Goal: Information Seeking & Learning: Learn about a topic

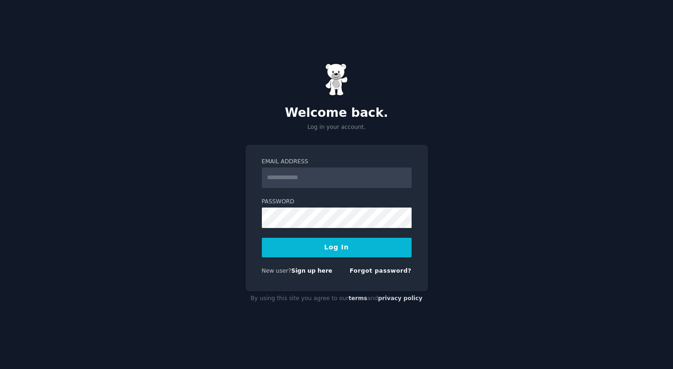
click at [323, 181] on input "Email Address" at bounding box center [337, 177] width 150 height 20
drag, startPoint x: 286, startPoint y: 177, endPoint x: 256, endPoint y: 178, distance: 30.2
click at [256, 178] on div "**********" at bounding box center [336, 218] width 182 height 147
type input "**********"
click at [339, 249] on button "Log In" at bounding box center [337, 248] width 150 height 20
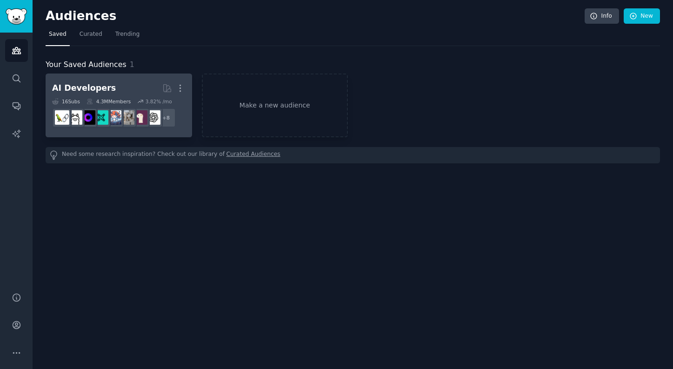
click at [144, 85] on h2 "AI Developers Curated by GummySearch More" at bounding box center [118, 88] width 133 height 16
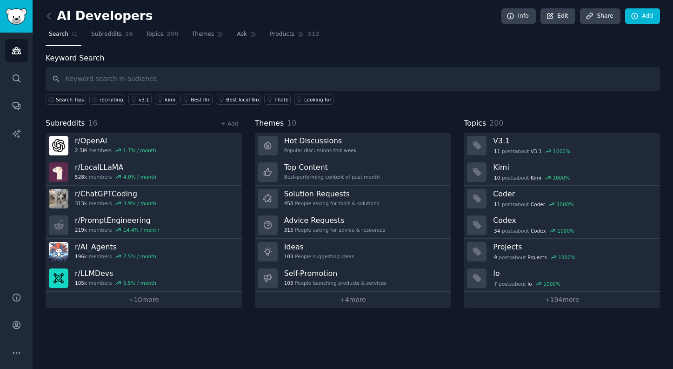
click at [63, 29] on link "Search" at bounding box center [64, 36] width 36 height 19
click at [63, 35] on span "Search" at bounding box center [59, 34] width 20 height 8
click at [64, 35] on span "Search" at bounding box center [59, 34] width 20 height 8
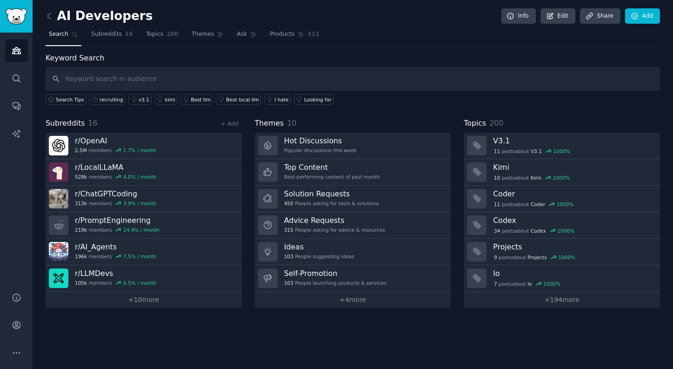
click at [64, 35] on span "Search" at bounding box center [59, 34] width 20 height 8
click at [102, 86] on input "text" at bounding box center [353, 79] width 614 height 24
paste input ""github data" "buy github" "developer dataset" "email list github" "github api …"
type input ""github data" "buy github" "developer dataset" "email list github" "github api …"
click at [435, 81] on input ""github data" "buy github" "developer dataset" "email list github" "github api …" at bounding box center [353, 79] width 614 height 24
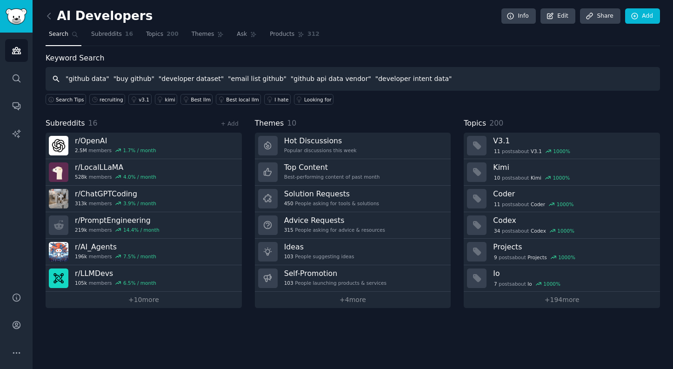
click at [435, 81] on input ""github data" "buy github" "developer dataset" "email list github" "github api …" at bounding box center [353, 79] width 614 height 24
click at [309, 98] on div "Looking for" at bounding box center [317, 99] width 27 height 7
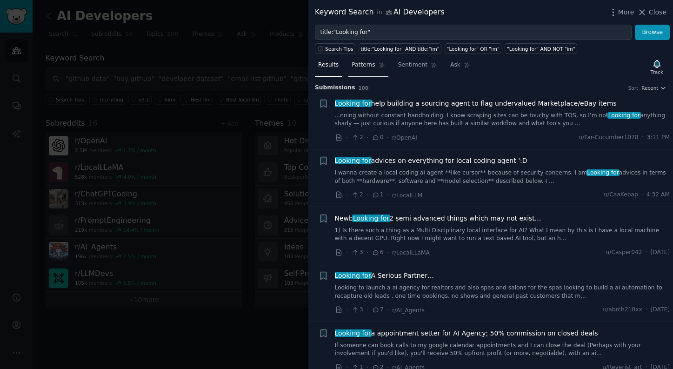
click at [369, 68] on span "Patterns" at bounding box center [362, 65] width 23 height 8
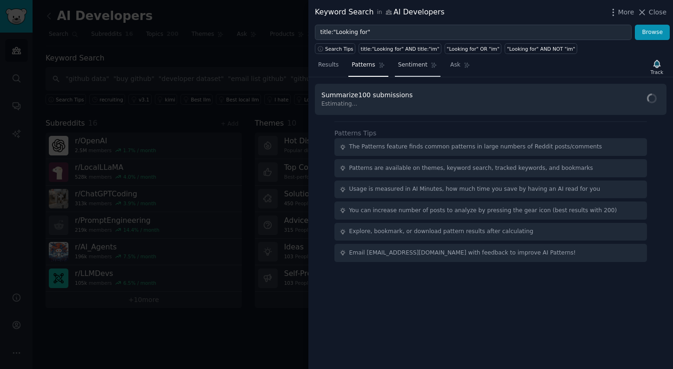
click at [406, 63] on span "Sentiment" at bounding box center [412, 65] width 29 height 8
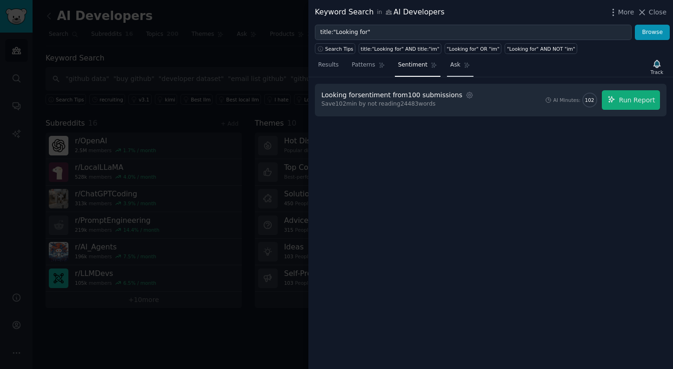
click at [457, 63] on span "Ask" at bounding box center [455, 65] width 10 height 8
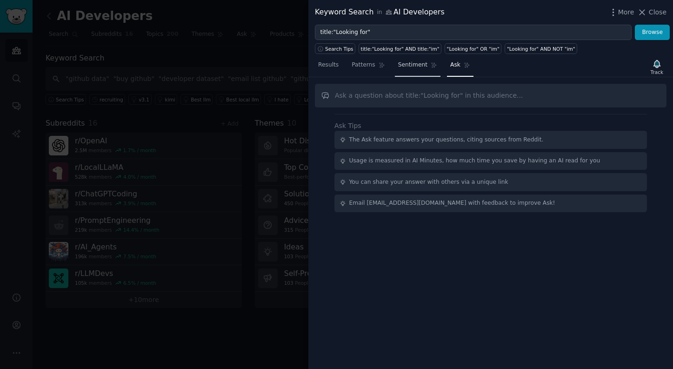
click at [409, 67] on span "Sentiment" at bounding box center [412, 65] width 29 height 8
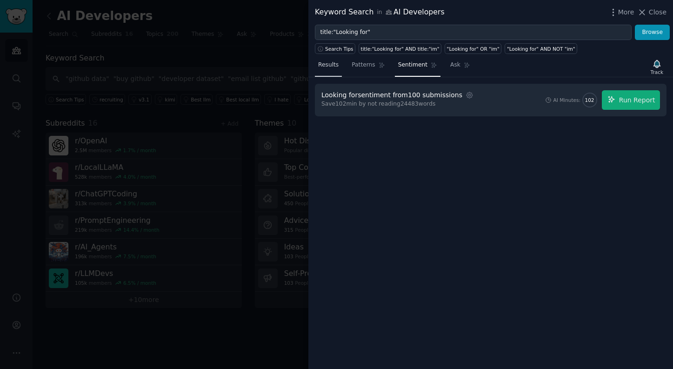
click at [320, 71] on link "Results" at bounding box center [328, 67] width 27 height 19
click at [328, 67] on span "Results" at bounding box center [328, 65] width 20 height 8
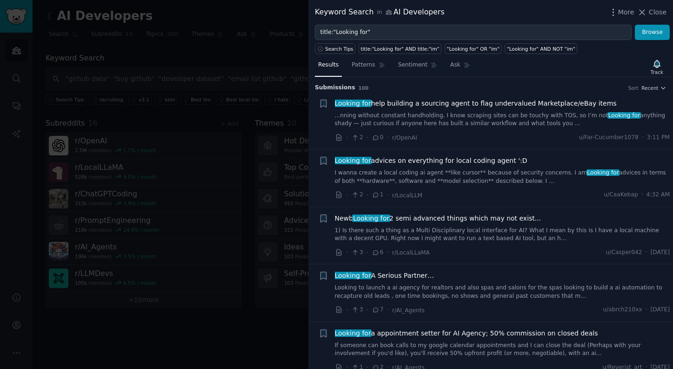
click at [329, 67] on span "Results" at bounding box center [328, 65] width 20 height 8
click at [646, 12] on icon at bounding box center [642, 12] width 10 height 10
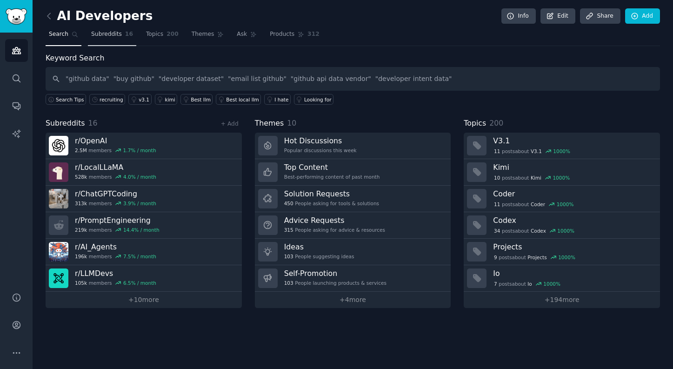
click at [123, 39] on link "Subreddits 16" at bounding box center [112, 36] width 48 height 19
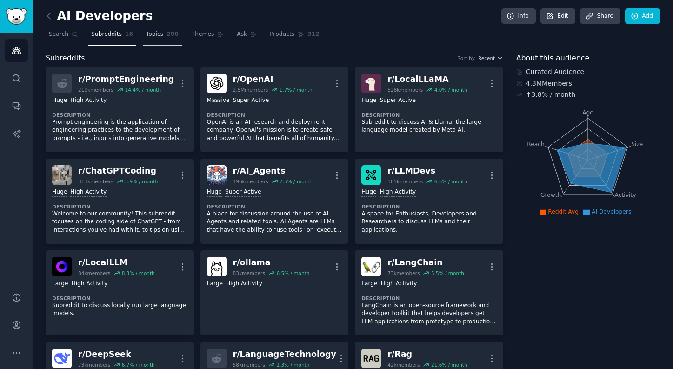
drag, startPoint x: 159, startPoint y: 44, endPoint x: 161, endPoint y: 38, distance: 6.3
click at [159, 44] on link "Topics 200" at bounding box center [162, 36] width 39 height 19
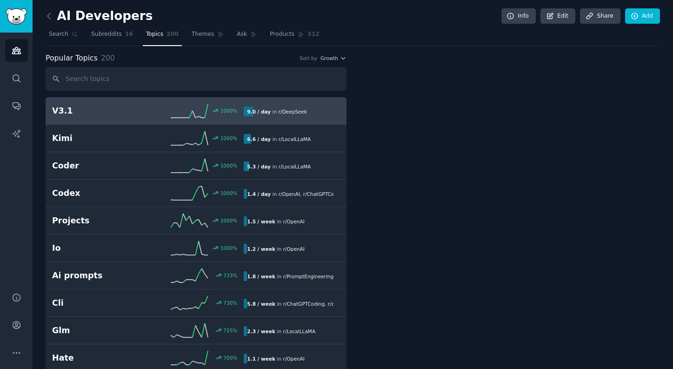
click at [160, 38] on link "Topics 200" at bounding box center [162, 36] width 39 height 19
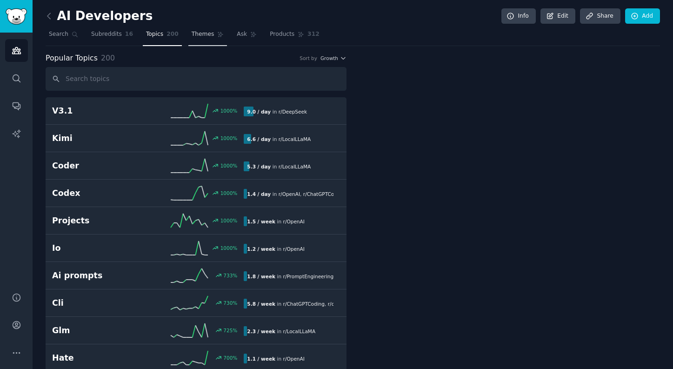
click at [191, 32] on span "Themes" at bounding box center [202, 34] width 23 height 8
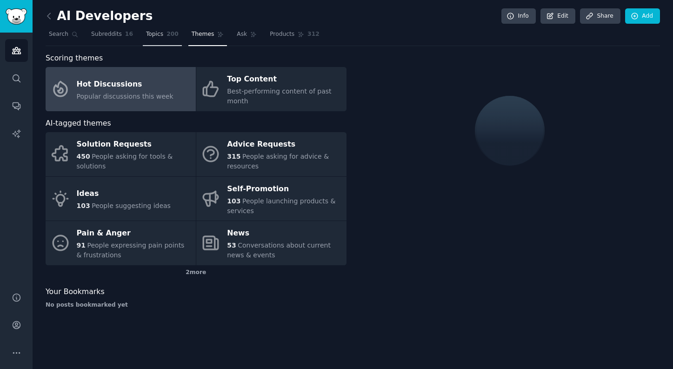
click at [152, 28] on link "Topics 200" at bounding box center [162, 36] width 39 height 19
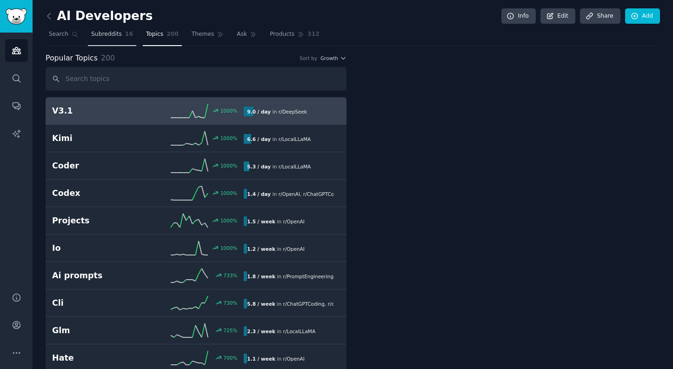
click at [118, 38] on link "Subreddits 16" at bounding box center [112, 36] width 48 height 19
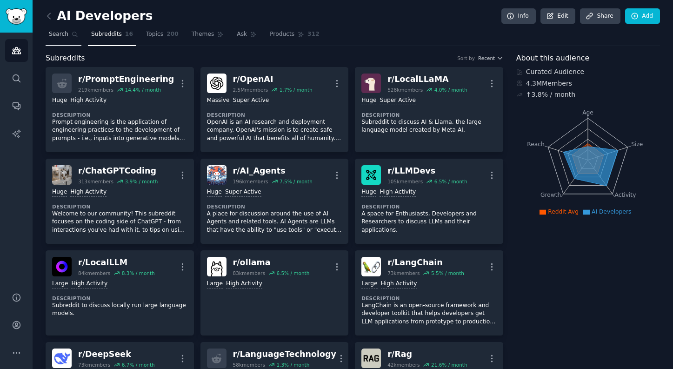
click at [52, 30] on span "Search" at bounding box center [59, 34] width 20 height 8
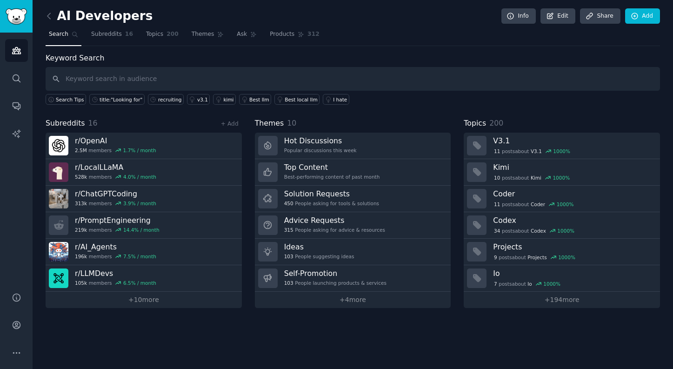
click at [54, 36] on span "Search" at bounding box center [59, 34] width 20 height 8
click at [55, 35] on span "Search" at bounding box center [59, 34] width 20 height 8
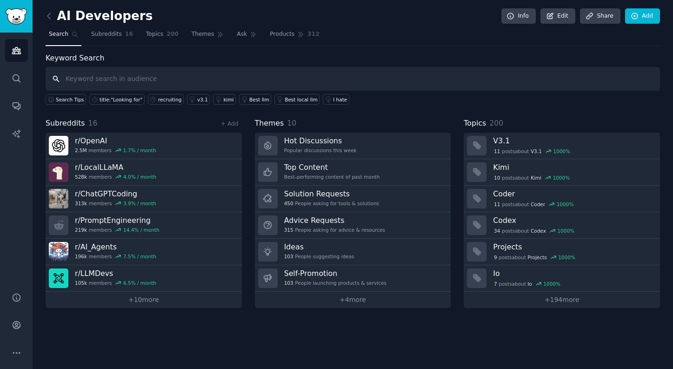
click at [174, 88] on input "text" at bounding box center [353, 79] width 614 height 24
paste input ""github email list" "github scraping" "github candidate sourcing" "find develop…"
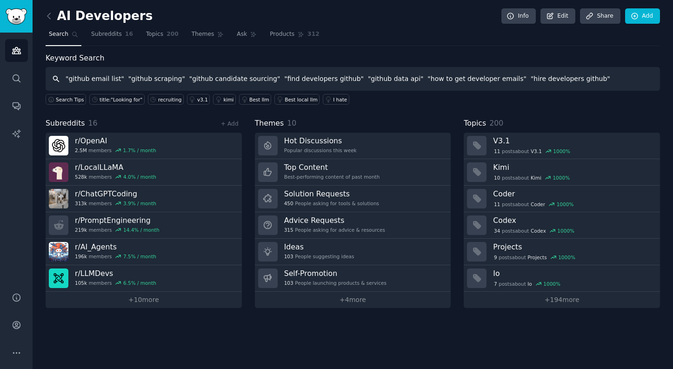
type input ""github email list" "github scraping" "github candidate sourcing" "find develop…"
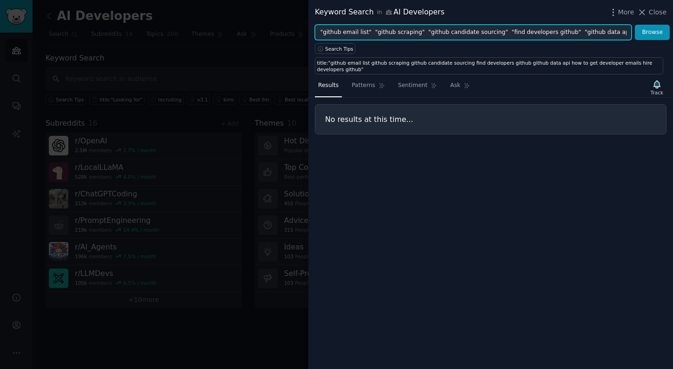
click at [379, 32] on input ""github email list" "github scraping" "github candidate sourcing" "find develop…" at bounding box center [473, 33] width 317 height 16
drag, startPoint x: 365, startPoint y: 32, endPoint x: 686, endPoint y: 41, distance: 320.8
click at [672, 41] on html "Audiences Search Conversations AI Reports Help Account More AI Developers Info …" at bounding box center [336, 184] width 673 height 369
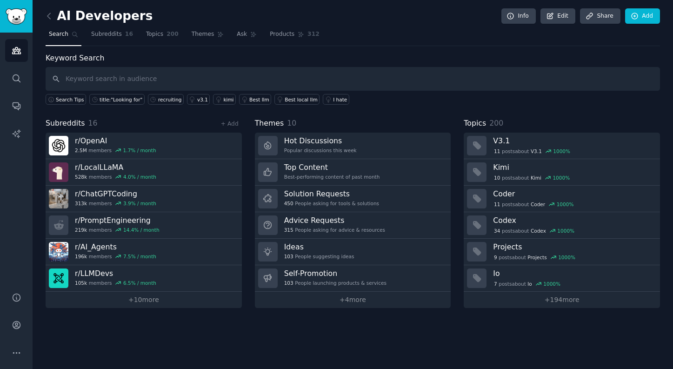
drag, startPoint x: 239, startPoint y: 62, endPoint x: 238, endPoint y: 67, distance: 5.6
click at [239, 63] on div "Keyword Search Search Tips title:"Looking for" recruiting v3.1 kimi Best llm Be…" at bounding box center [353, 79] width 614 height 53
click at [238, 70] on input "text" at bounding box center [353, 79] width 614 height 24
click at [245, 72] on input "text" at bounding box center [353, 79] width 614 height 24
click at [224, 124] on link "+ Add" at bounding box center [230, 123] width 18 height 7
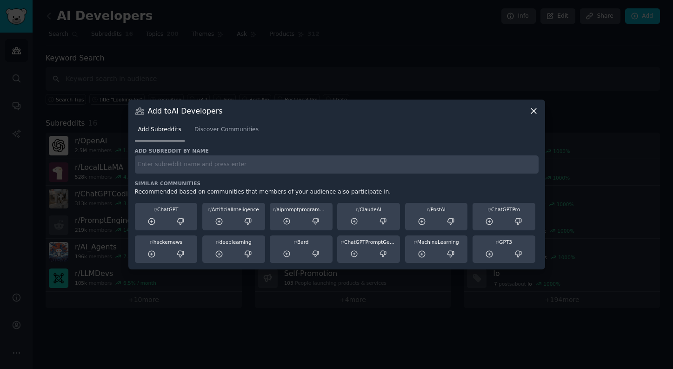
click at [231, 168] on input "text" at bounding box center [336, 164] width 403 height 18
click at [324, 163] on input "text" at bounding box center [336, 164] width 403 height 18
paste input "r/recruiting r/datasets r/dataengineering r/machinelearning r/startups r/openso…"
drag, startPoint x: 411, startPoint y: 161, endPoint x: 172, endPoint y: 165, distance: 239.9
click at [171, 165] on input "r/recruiting r/datasets r/dataengineering r/machinelearning r/startups r/openso…" at bounding box center [336, 164] width 403 height 18
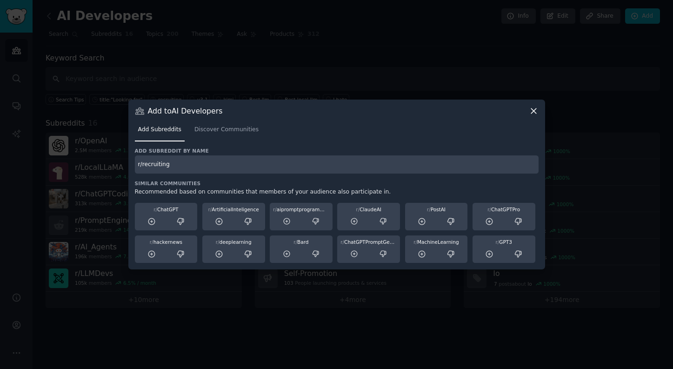
type input "r/recruiting"
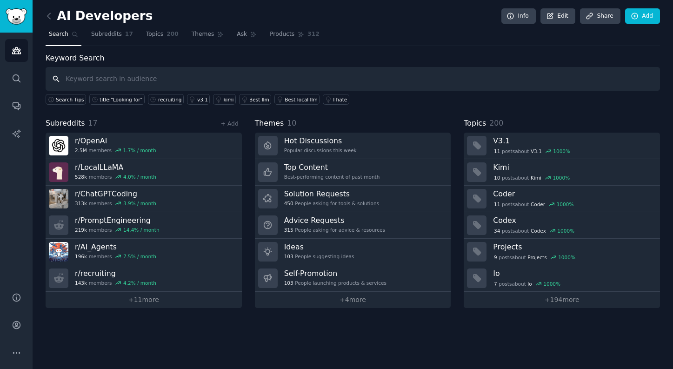
click at [150, 85] on input "text" at bounding box center [353, 79] width 614 height 24
paste input "r/recruiting r/datasets r/dataengineering r/machinelearning r/startups r/openso…"
drag, startPoint x: 100, startPoint y: 78, endPoint x: 44, endPoint y: 76, distance: 56.3
click at [44, 76] on div "AI Developers Info Edit Share Add Search Subreddits 17 Topics 200 Themes Ask Pr…" at bounding box center [353, 184] width 640 height 369
drag, startPoint x: 99, startPoint y: 78, endPoint x: 302, endPoint y: 104, distance: 203.9
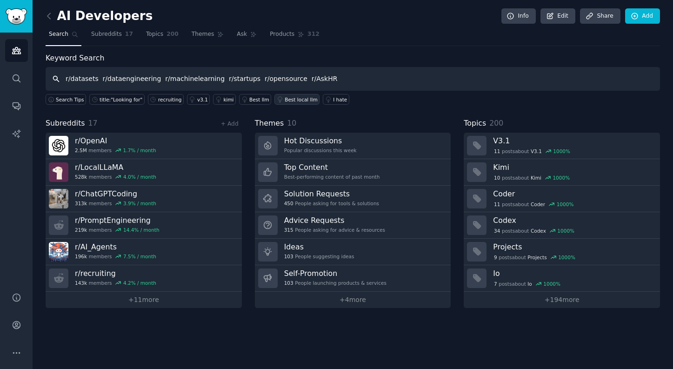
click at [302, 104] on div "Keyword Search r/datasets r/dataengineering r/machinelearning r/startups r/open…" at bounding box center [353, 79] width 614 height 53
type input "r/datasets"
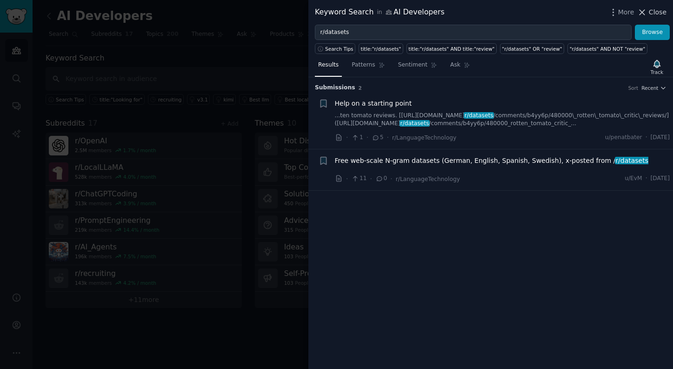
click at [660, 13] on span "Close" at bounding box center [657, 12] width 18 height 10
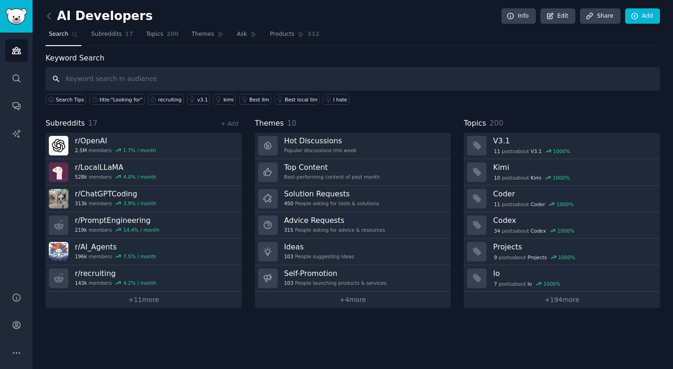
click at [140, 72] on input "text" at bounding box center [353, 79] width 614 height 24
paste input "r/recruiting r/datasets r/dataengineering r/machinelearning r/startups r/openso…"
drag, startPoint x: 132, startPoint y: 79, endPoint x: 65, endPoint y: 76, distance: 67.9
click at [65, 76] on input "r/recruiting r/datasets r/dataengineering r/machinelearning r/startups r/openso…" at bounding box center [353, 79] width 614 height 24
drag, startPoint x: 123, startPoint y: 79, endPoint x: 250, endPoint y: 89, distance: 126.8
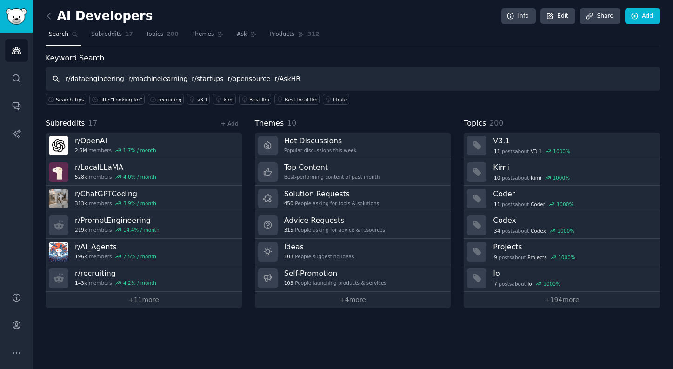
click at [250, 89] on input "r/dataengineering r/machinelearning r/startups r/opensource r/AskHR" at bounding box center [353, 79] width 614 height 24
type input "r/dataengineering"
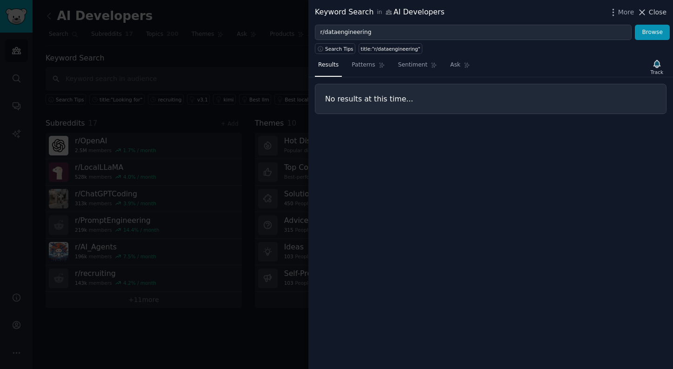
click at [656, 15] on span "Close" at bounding box center [657, 12] width 18 height 10
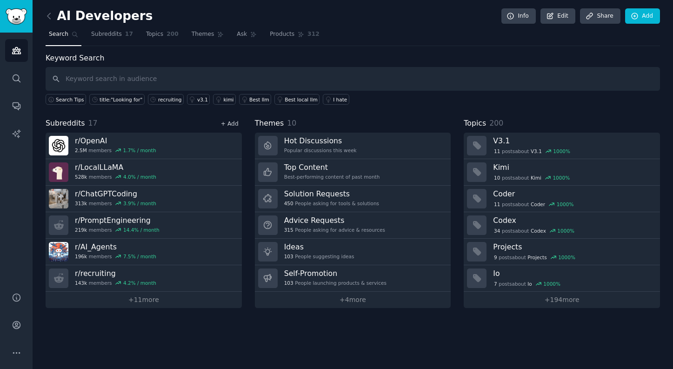
click at [236, 125] on link "+ Add" at bounding box center [230, 123] width 18 height 7
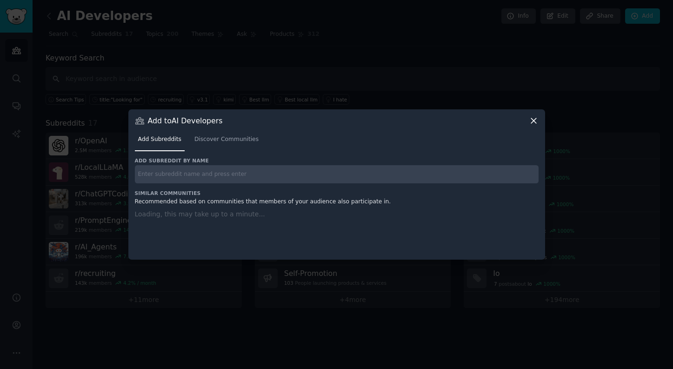
click at [226, 165] on input "text" at bounding box center [336, 174] width 403 height 18
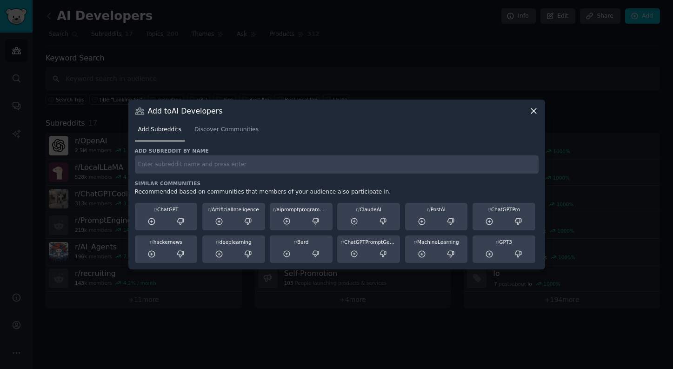
paste input "r/machinelearning r/startups r/opensource r/AskHR"
drag, startPoint x: 191, startPoint y: 165, endPoint x: 357, endPoint y: 167, distance: 165.9
click at [356, 168] on input "r/machinelearning r/startups r/opensource r/AskHR" at bounding box center [336, 164] width 403 height 18
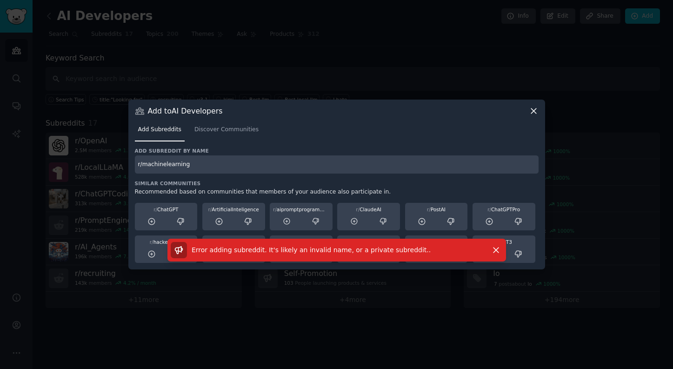
click at [349, 175] on div "Add subreddit by name r/machinelearning Similar Communities Recommended based o…" at bounding box center [336, 205] width 403 height 116
click at [336, 171] on input "r/machinelearning" at bounding box center [336, 164] width 403 height 18
click at [318, 164] on input "r/machinelearning" at bounding box center [336, 164] width 403 height 18
click at [277, 167] on input "r/machinelearning" at bounding box center [336, 164] width 403 height 18
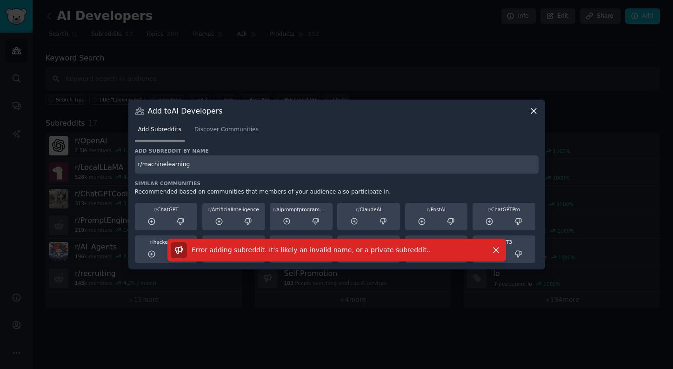
click at [277, 166] on input "r/machinelearning" at bounding box center [336, 164] width 403 height 18
type input "r"
paste input "r/machinelearning r/startups r/opensource r/AskHR"
drag, startPoint x: 192, startPoint y: 165, endPoint x: 130, endPoint y: 165, distance: 62.3
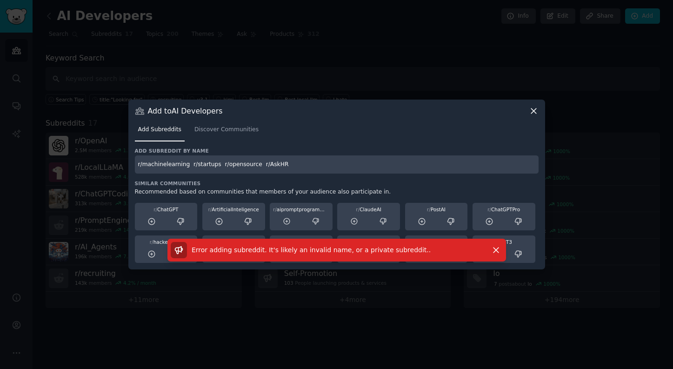
click at [130, 165] on div "Add to AI Developers Add Subreddits Discover Communities Add subreddit by name …" at bounding box center [336, 184] width 416 height 170
drag, startPoint x: 164, startPoint y: 165, endPoint x: 256, endPoint y: 167, distance: 92.0
click at [264, 173] on input "r/startups r/opensource r/AskHR" at bounding box center [336, 164] width 403 height 18
drag, startPoint x: 233, startPoint y: 164, endPoint x: 165, endPoint y: 162, distance: 67.4
click at [165, 162] on input "r/startups r/opensource r/AskHR" at bounding box center [336, 164] width 403 height 18
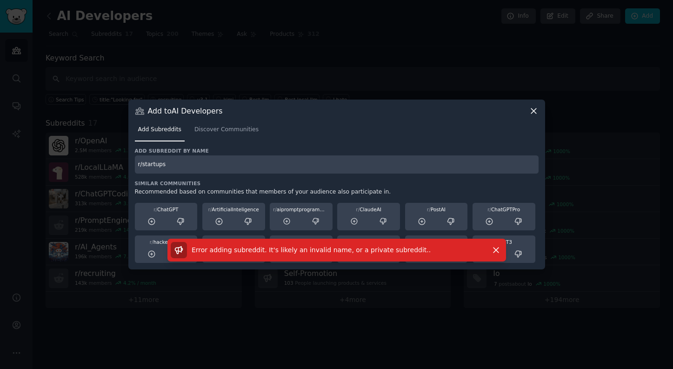
click at [302, 167] on input "r/startups" at bounding box center [336, 164] width 403 height 18
type input "r/startups"
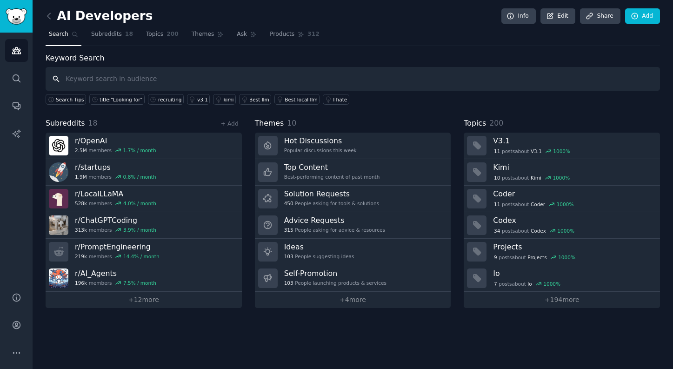
click at [137, 77] on input "text" at bounding box center [353, 79] width 614 height 24
paste input "r/opensource r/AskHR"
drag, startPoint x: 107, startPoint y: 79, endPoint x: 149, endPoint y: 82, distance: 41.9
click at [149, 82] on input "r/opensource r/AskHR" at bounding box center [353, 79] width 614 height 24
type input "r/opensource"
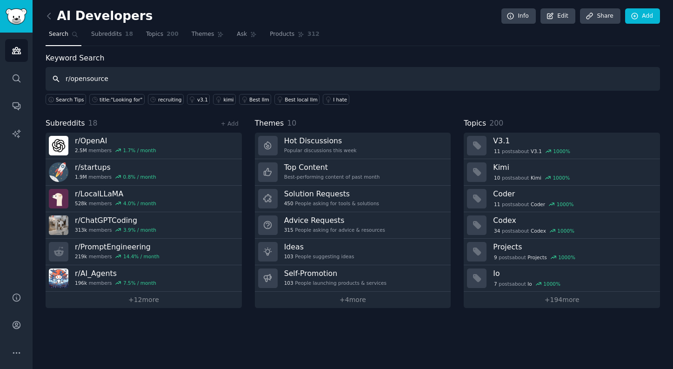
click at [145, 78] on input "r/opensource" at bounding box center [353, 79] width 614 height 24
click at [228, 124] on link "+ Add" at bounding box center [230, 123] width 18 height 7
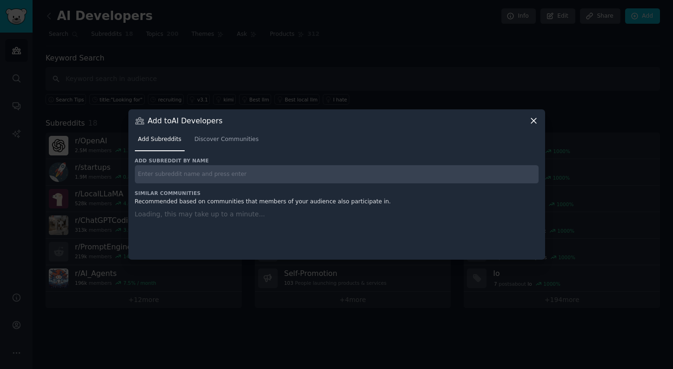
click at [198, 171] on input "text" at bounding box center [336, 174] width 403 height 18
paste input "r/opensource r/AskHR"
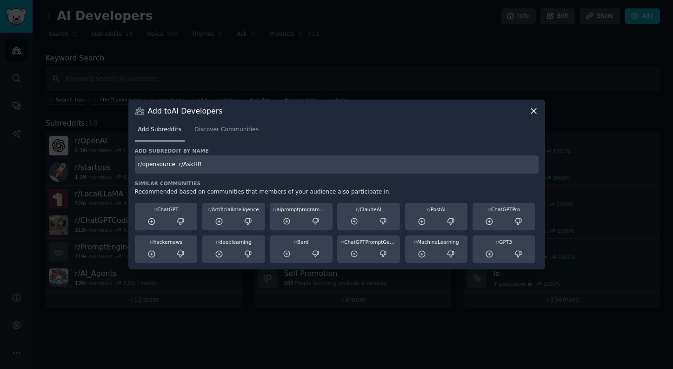
drag, startPoint x: 178, startPoint y: 164, endPoint x: 224, endPoint y: 169, distance: 46.3
click at [223, 169] on input "r/opensource r/AskHR" at bounding box center [336, 164] width 403 height 18
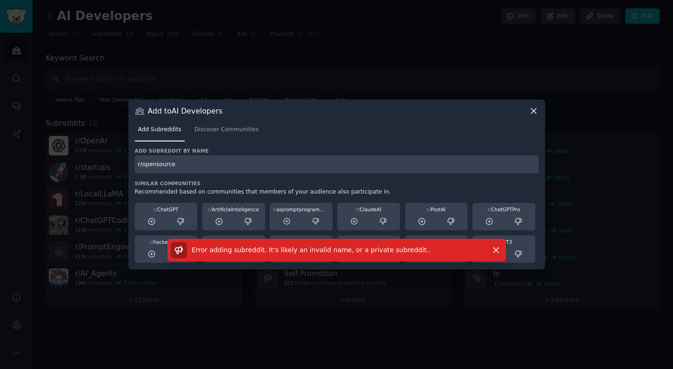
click at [327, 164] on input "r/opensource" at bounding box center [336, 164] width 403 height 18
click at [326, 164] on input "r/opensource" at bounding box center [336, 164] width 403 height 18
paste input "r/AskHR"
click at [179, 160] on input "r/opensource r/AskHR" at bounding box center [336, 164] width 403 height 18
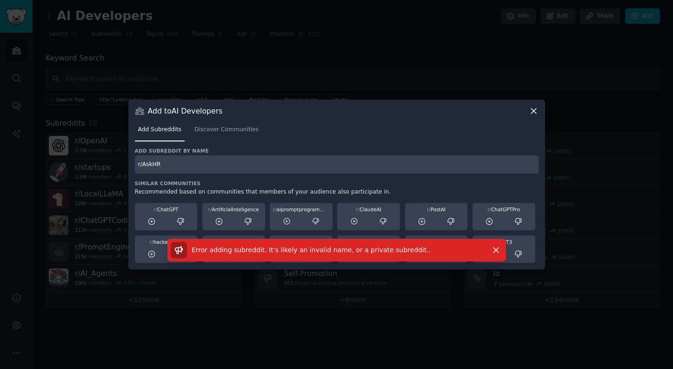
type input "r/AskHR"
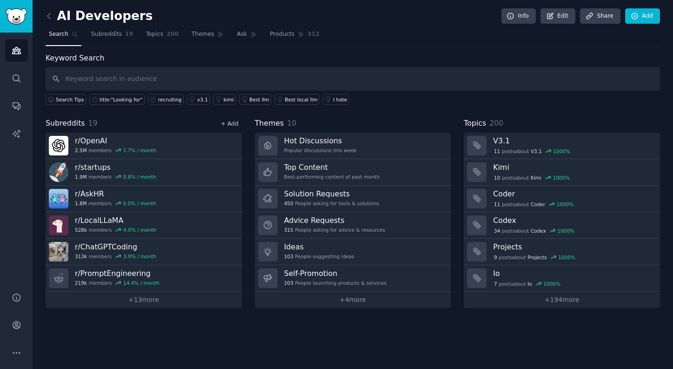
click at [238, 122] on link "+ Add" at bounding box center [230, 123] width 18 height 7
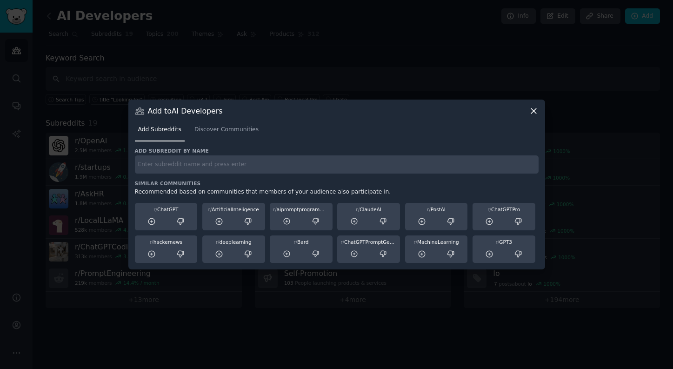
click at [226, 166] on input "text" at bounding box center [336, 164] width 403 height 18
paste input "r/dataengineering"
type input "r/dataengineering"
click at [227, 160] on div "r/dataengineering" at bounding box center [336, 164] width 403 height 18
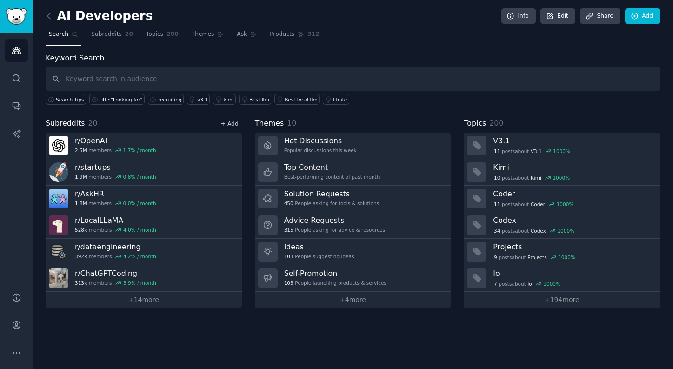
click at [235, 123] on link "+ Add" at bounding box center [230, 123] width 18 height 7
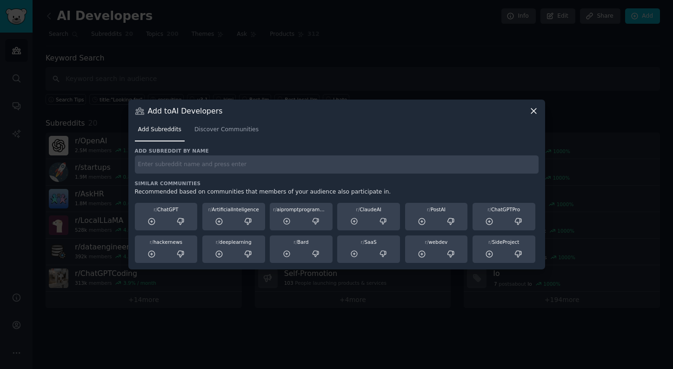
click at [267, 158] on input "text" at bounding box center [336, 164] width 403 height 18
paste input "r/datasets"
type input "r/datasets"
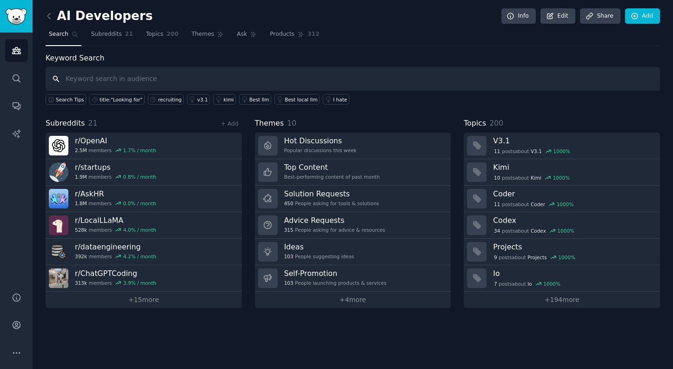
click at [121, 76] on input "text" at bounding box center [353, 79] width 614 height 24
click at [284, 84] on input "text" at bounding box center [353, 79] width 614 height 24
paste input "find developers github"
type input "find developers github"
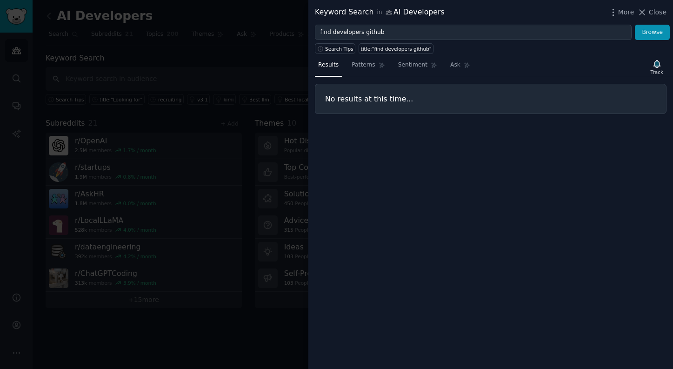
click at [393, 15] on div "Keyword Search in AI Developers" at bounding box center [380, 13] width 130 height 12
click at [391, 13] on div "Keyword Search in AI Developers" at bounding box center [380, 13] width 130 height 12
click at [619, 15] on span "More" at bounding box center [626, 12] width 16 height 10
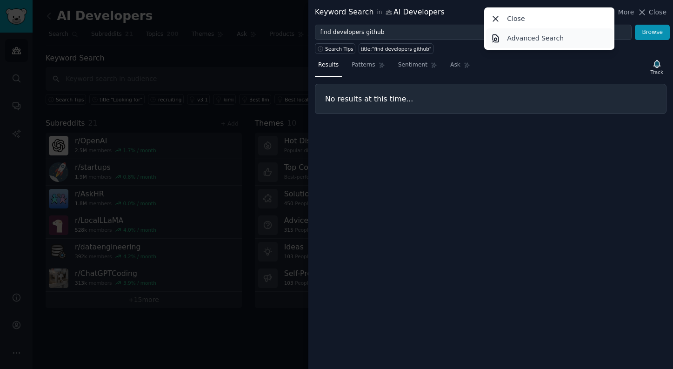
click at [567, 33] on link "Advanced Search" at bounding box center [549, 38] width 127 height 20
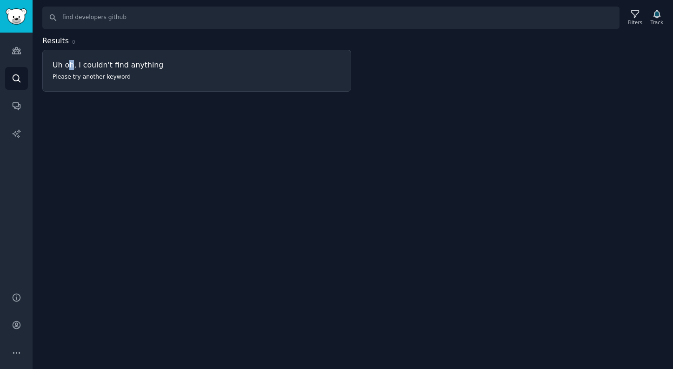
click at [72, 60] on h3 "Uh oh, I couldn't find anything" at bounding box center [197, 65] width 288 height 10
click at [93, 16] on input "find developers github" at bounding box center [330, 18] width 577 height 22
click at [146, 24] on input "find developers github" at bounding box center [330, 18] width 577 height 22
type input "f"
click at [637, 17] on icon at bounding box center [635, 14] width 10 height 10
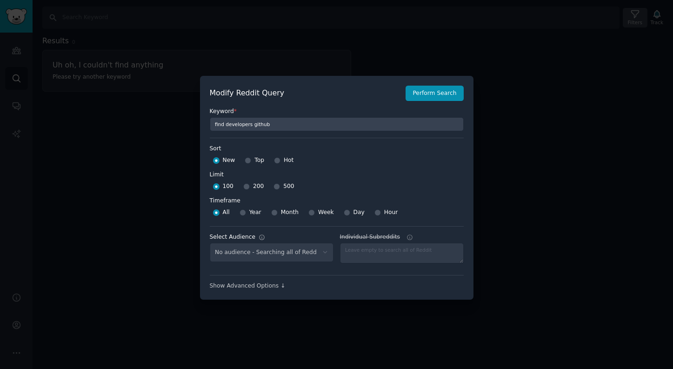
select select "63ef3125da"
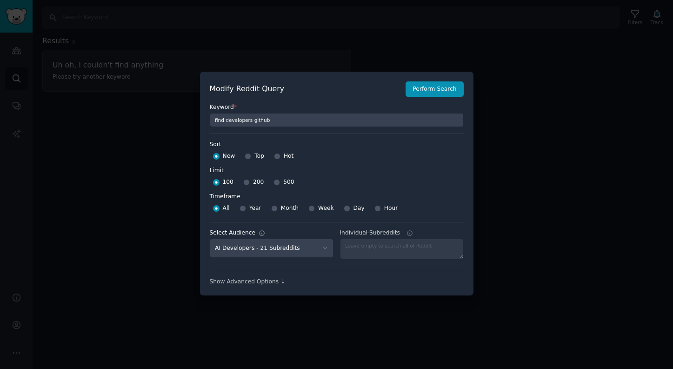
scroll to position [7, 0]
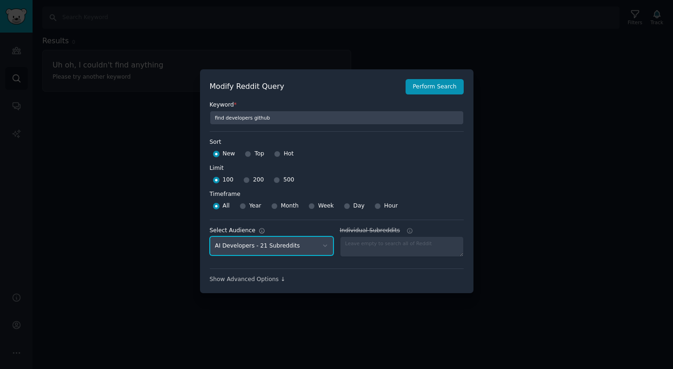
click at [276, 248] on select "No audience - Searching all of Reddit AI Developers - 21 Subreddits" at bounding box center [272, 245] width 124 height 19
click at [210, 236] on select "No audience - Searching all of Reddit AI Developers - 21 Subreddits" at bounding box center [272, 245] width 124 height 19
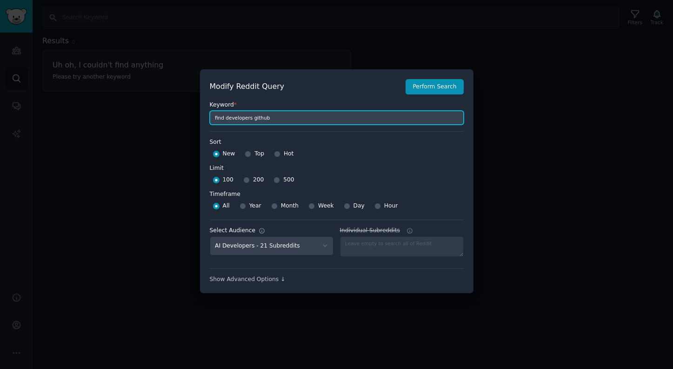
click at [287, 119] on input "find developers github" at bounding box center [337, 118] width 254 height 14
click at [290, 123] on input "find developers github" at bounding box center [337, 118] width 254 height 14
click at [292, 121] on input "find developers github" at bounding box center [337, 118] width 254 height 14
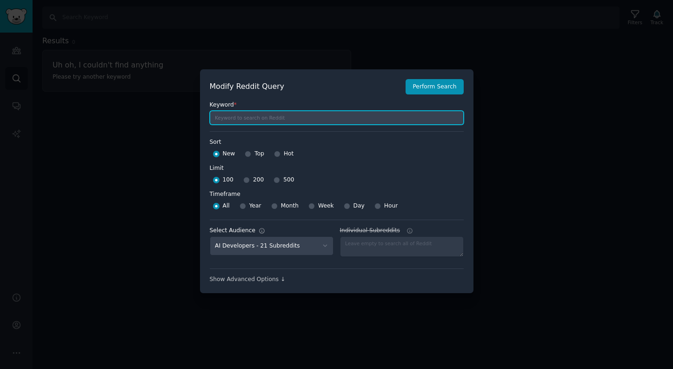
paste input "source developers github"
type input "source developers github"
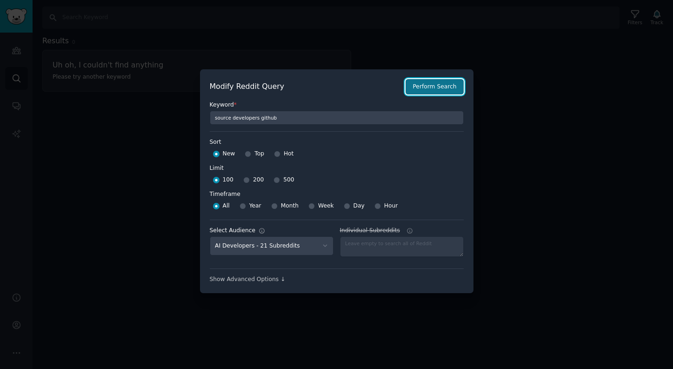
click at [429, 89] on button "Perform Search" at bounding box center [434, 87] width 58 height 16
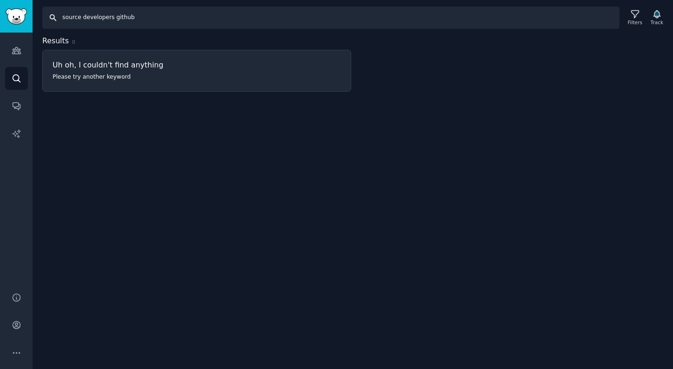
click at [73, 19] on input "source developers github" at bounding box center [330, 18] width 577 height 22
paste input "github recruiter tool"
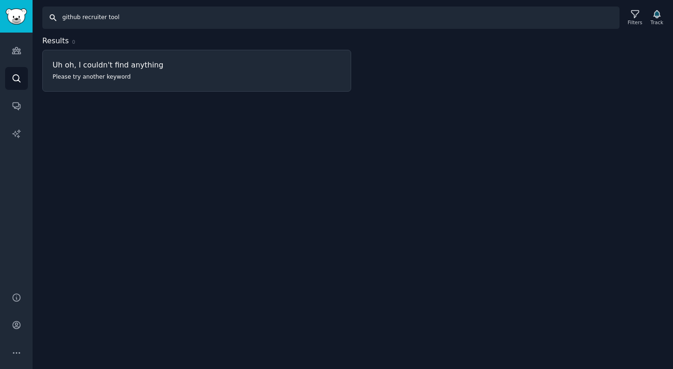
click at [189, 23] on input "github recruiter tool" at bounding box center [330, 18] width 577 height 22
click at [188, 22] on input "github recruiter tool" at bounding box center [330, 18] width 577 height 22
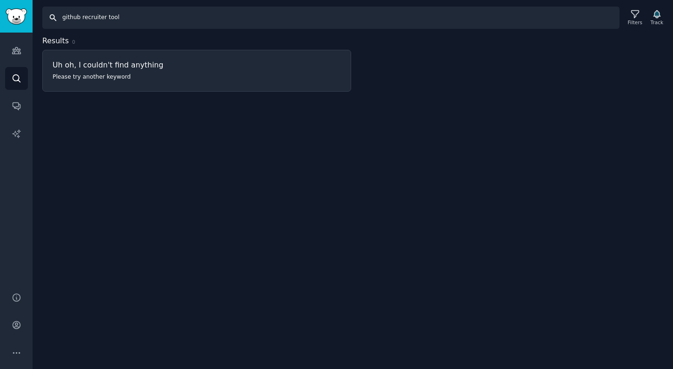
click at [188, 22] on input "github recruiter tool" at bounding box center [330, 18] width 577 height 22
paste input "hire developers github"
click at [175, 22] on input "hire developers github" at bounding box center [330, 18] width 577 height 22
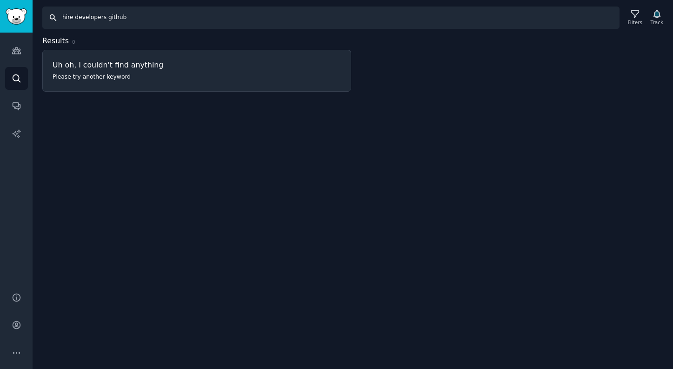
click at [175, 22] on input "hire developers github" at bounding box center [330, 18] width 577 height 22
paste input ""github api data vendor""
click at [63, 16] on input ""github api data vendor" at bounding box center [330, 18] width 577 height 22
click at [64, 17] on input ""github api data vendor" at bounding box center [330, 18] width 577 height 22
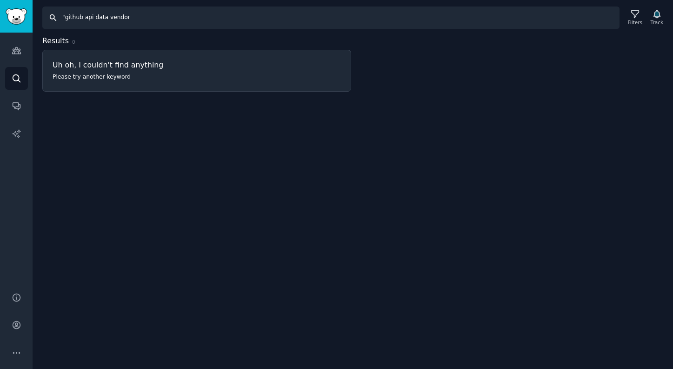
click at [65, 17] on input ""github api data vendor" at bounding box center [330, 18] width 577 height 22
click at [138, 14] on input "github api data vendor" at bounding box center [330, 18] width 577 height 22
type input "github api data vendor"
click at [15, 49] on icon "Sidebar" at bounding box center [17, 51] width 10 height 10
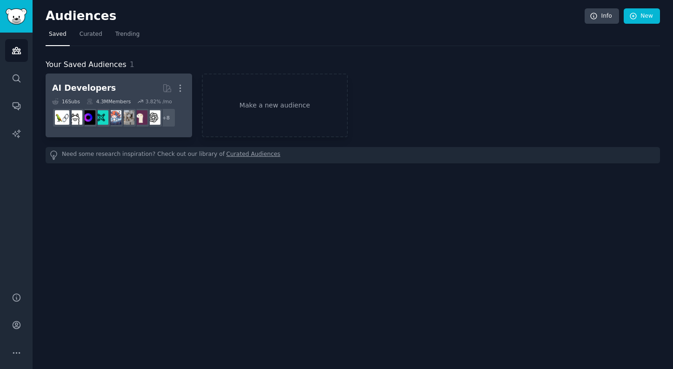
click at [142, 92] on h2 "AI Developers More" at bounding box center [118, 88] width 133 height 16
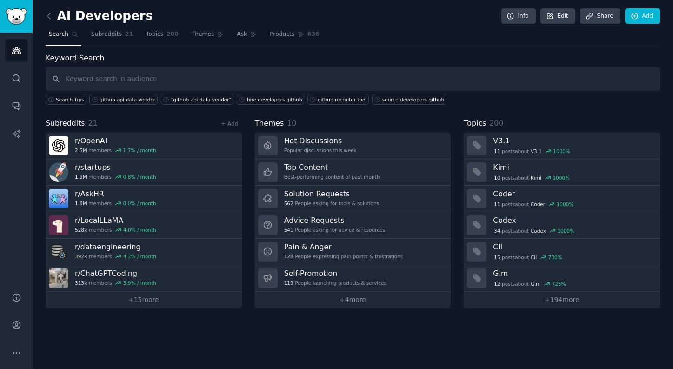
click at [116, 81] on input "text" at bounding box center [353, 79] width 614 height 24
click at [127, 99] on div "github api data vendor" at bounding box center [127, 99] width 56 height 7
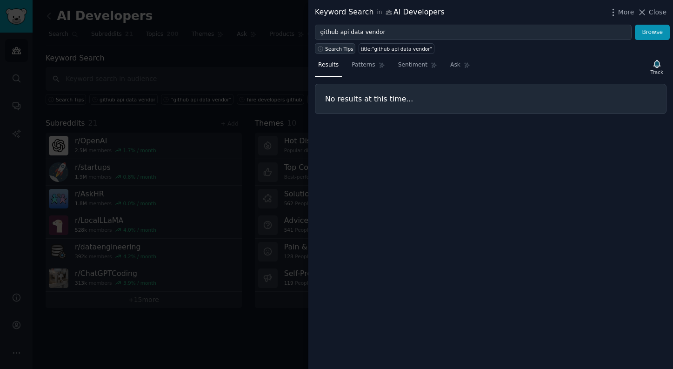
click at [345, 46] on span "Search Tips" at bounding box center [339, 49] width 28 height 7
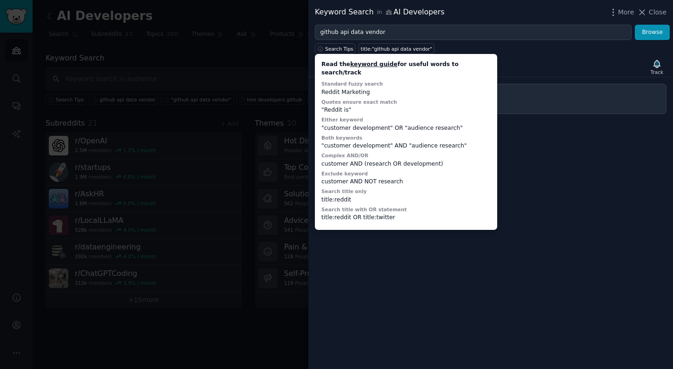
click at [529, 87] on div "No results at this time..." at bounding box center [490, 99] width 351 height 30
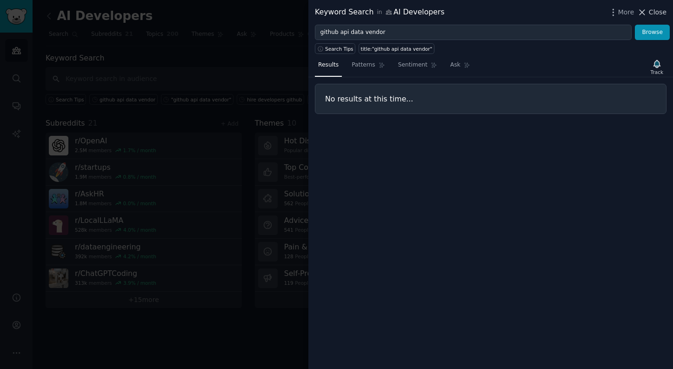
click at [660, 7] on div "More Close" at bounding box center [637, 13] width 58 height 12
click at [660, 7] on span "Close" at bounding box center [657, 12] width 18 height 10
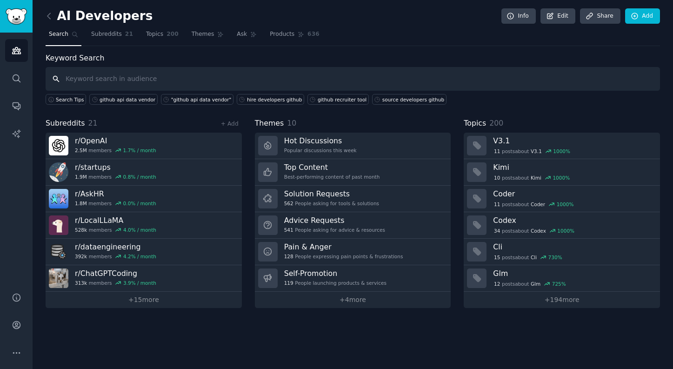
click at [202, 75] on input "text" at bounding box center [353, 79] width 614 height 24
paste input ""email list github""
type input ""email list github""
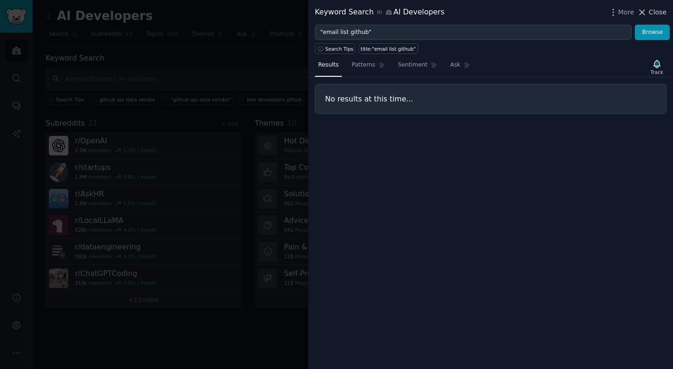
click at [652, 13] on span "Close" at bounding box center [657, 12] width 18 height 10
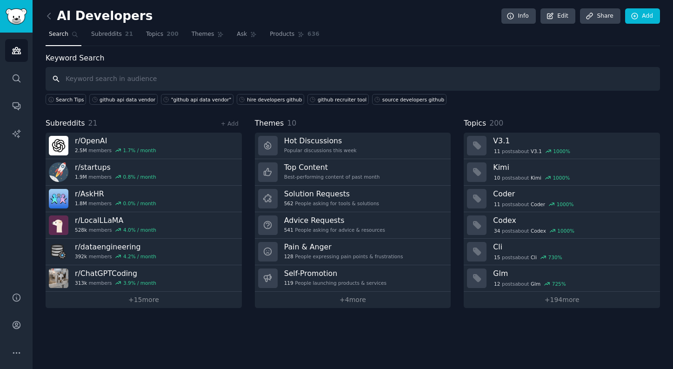
click at [268, 79] on input "text" at bounding box center [353, 79] width 614 height 24
paste input "alternatives to linkedin recruiting"
type input "alternatives to linkedin recruiting"
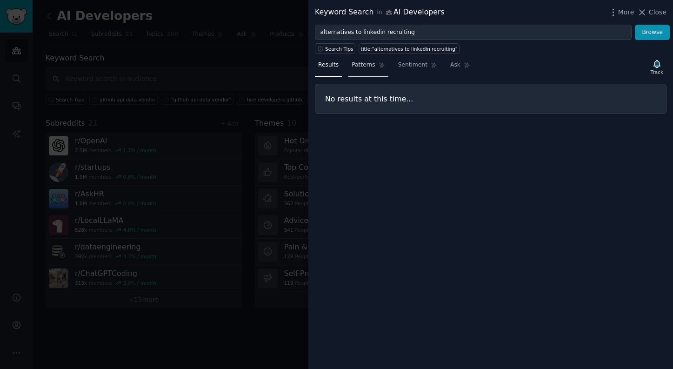
click at [370, 68] on span "Patterns" at bounding box center [362, 65] width 23 height 8
click at [415, 64] on span "Sentiment" at bounding box center [412, 65] width 29 height 8
click at [439, 66] on nav "Results Patterns Sentiment Ask" at bounding box center [394, 67] width 158 height 19
click at [453, 66] on span "Ask" at bounding box center [455, 65] width 10 height 8
click at [627, 12] on span "More" at bounding box center [626, 12] width 16 height 10
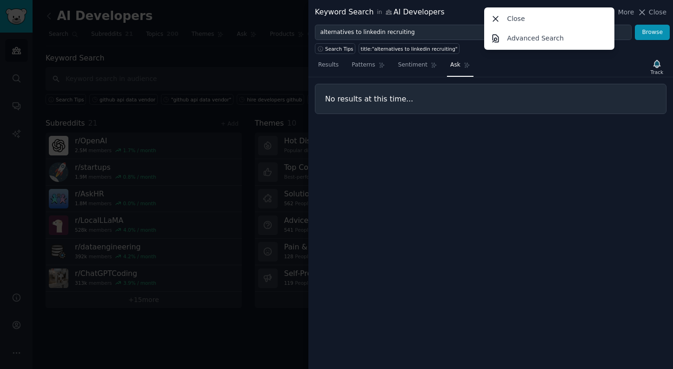
click at [642, 13] on icon at bounding box center [642, 12] width 5 height 5
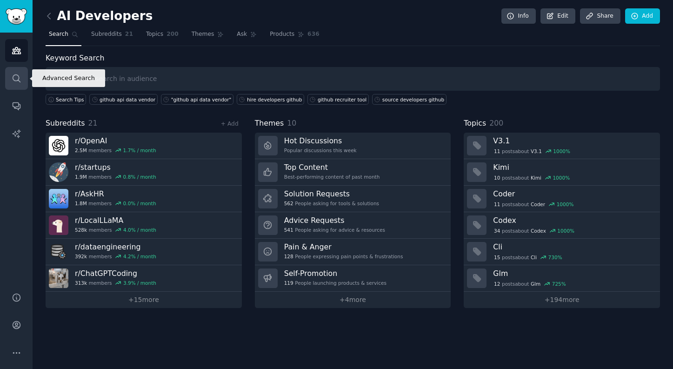
click at [18, 77] on icon "Sidebar" at bounding box center [16, 77] width 7 height 7
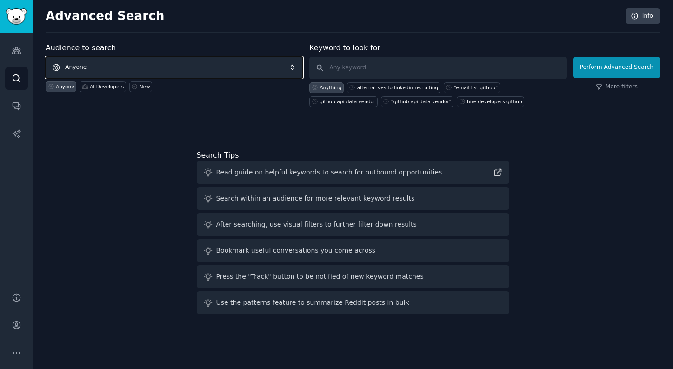
click at [115, 65] on span "Anyone" at bounding box center [174, 67] width 257 height 21
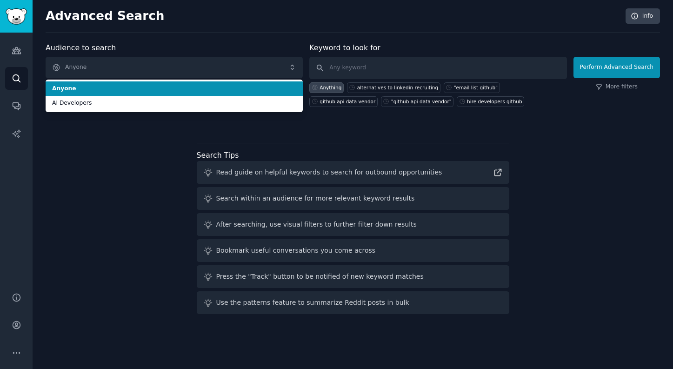
click at [94, 97] on li "AI Developers" at bounding box center [174, 103] width 257 height 15
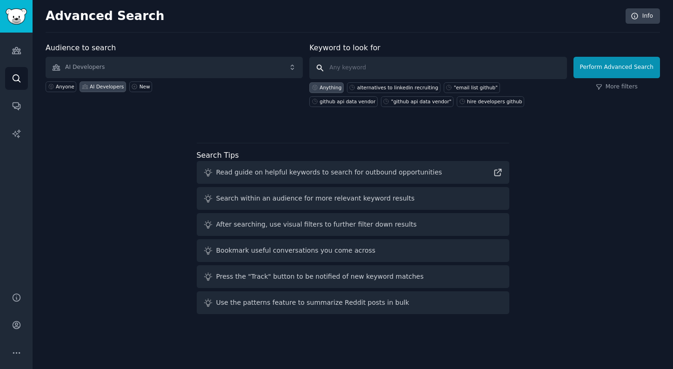
click at [340, 69] on input "text" at bounding box center [437, 68] width 257 height 22
click at [407, 86] on div "alternatives to linkedin recruiting" at bounding box center [397, 87] width 81 height 7
type input "alternatives to linkedin recruiting"
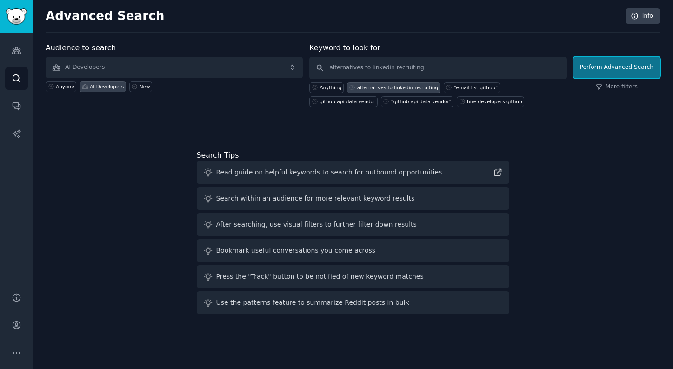
click at [589, 73] on button "Perform Advanced Search" at bounding box center [616, 67] width 86 height 21
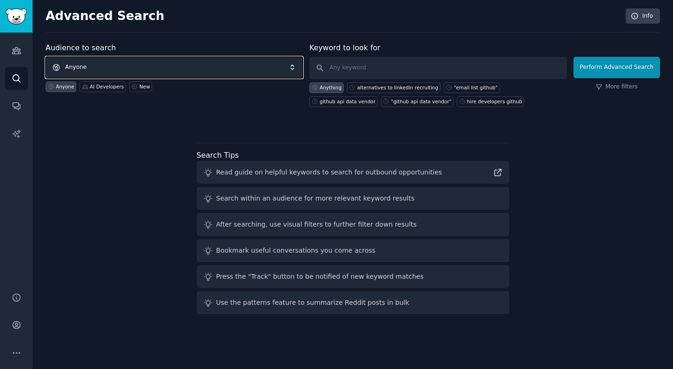
click at [211, 59] on span "Anyone" at bounding box center [174, 67] width 257 height 21
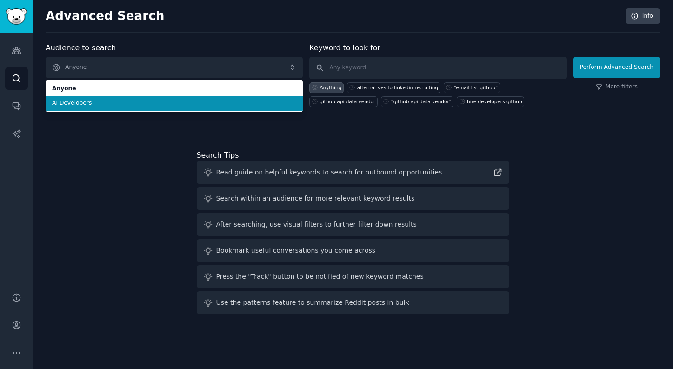
click at [251, 107] on li "AI Developers" at bounding box center [174, 103] width 257 height 15
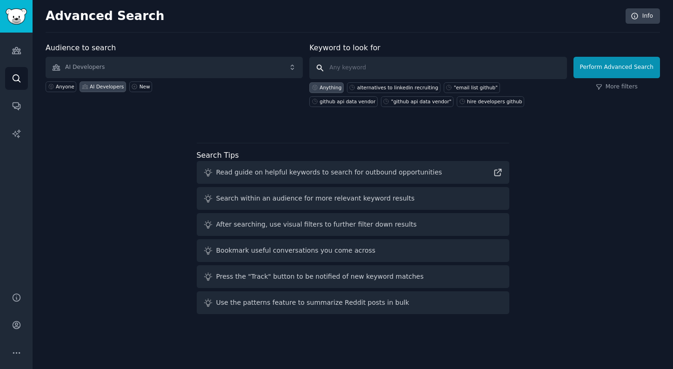
click at [365, 70] on input "text" at bounding box center [437, 68] width 257 height 22
paste input "github AND recruiting"
type input "github AND recruiting"
click at [607, 61] on button "Perform Advanced Search" at bounding box center [616, 67] width 86 height 21
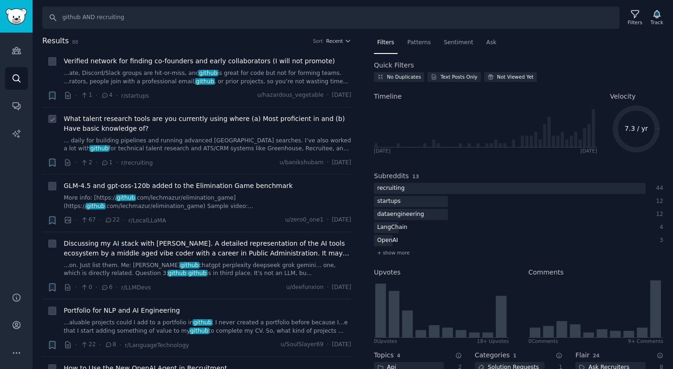
click at [187, 132] on span "What talent research tools are you currently using where (a) Most proficient in…" at bounding box center [207, 124] width 287 height 20
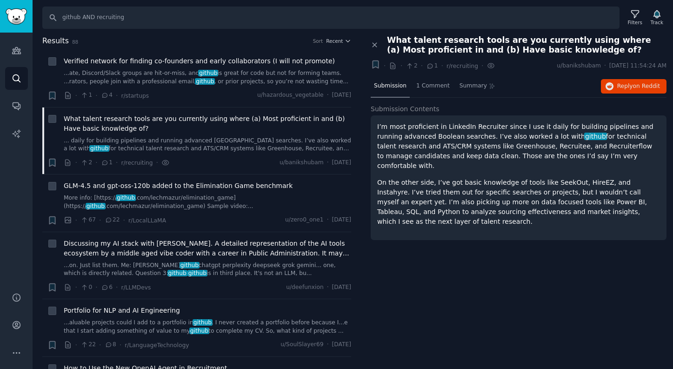
click at [376, 53] on div "Close panel" at bounding box center [375, 45] width 10 height 20
click at [371, 39] on div "Close panel" at bounding box center [375, 45] width 10 height 20
click at [372, 46] on icon at bounding box center [374, 45] width 8 height 8
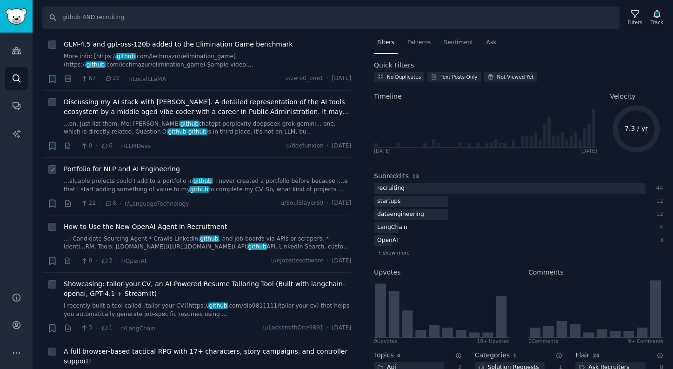
scroll to position [163, 0]
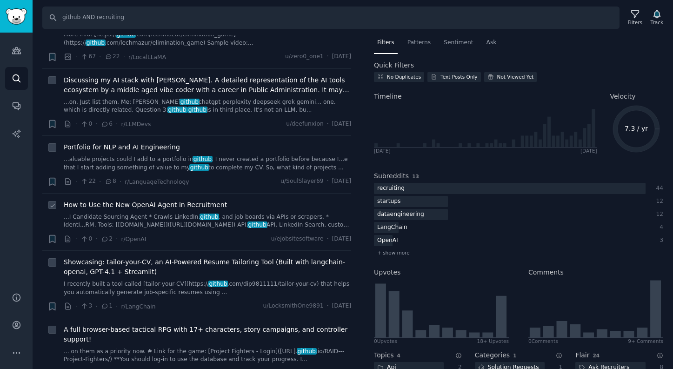
click at [208, 220] on span "github" at bounding box center [209, 216] width 20 height 7
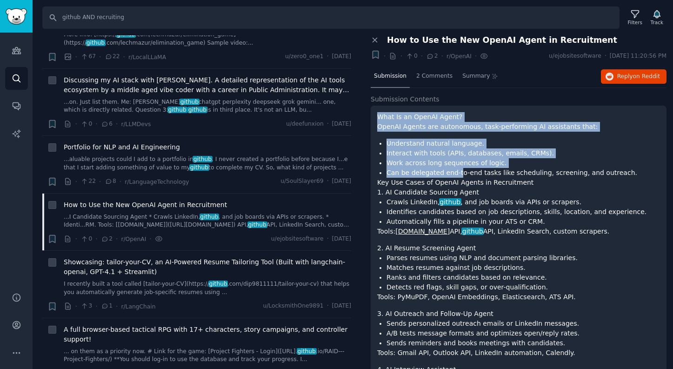
drag, startPoint x: 377, startPoint y: 115, endPoint x: 457, endPoint y: 159, distance: 91.7
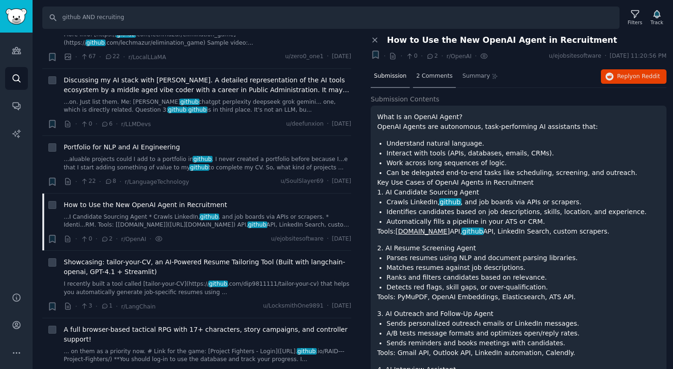
click at [426, 70] on div "2 Comments" at bounding box center [434, 77] width 43 height 22
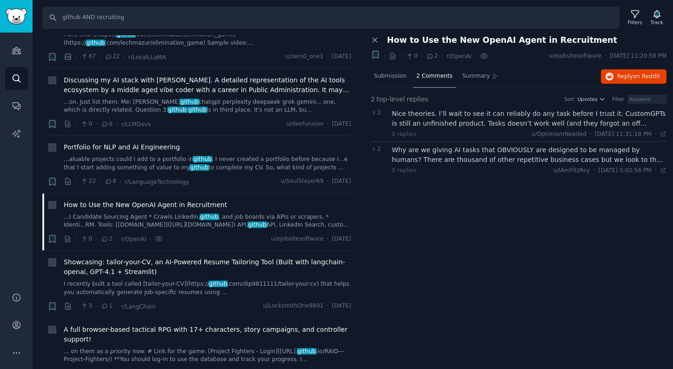
click at [540, 158] on div "Why are we giving AI tasks that OBVIOUSLY are designed to be managed by humans?…" at bounding box center [529, 155] width 275 height 20
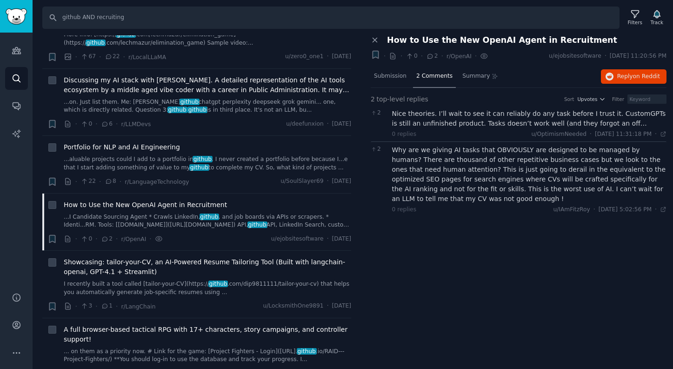
click at [605, 129] on div "Nice theories. I’ll wait to see it can reliably do any task before I trust it. …" at bounding box center [529, 123] width 275 height 29
click at [601, 125] on div "Nice theories. I’ll wait to see it can reliably do any task before I trust it. …" at bounding box center [529, 119] width 275 height 20
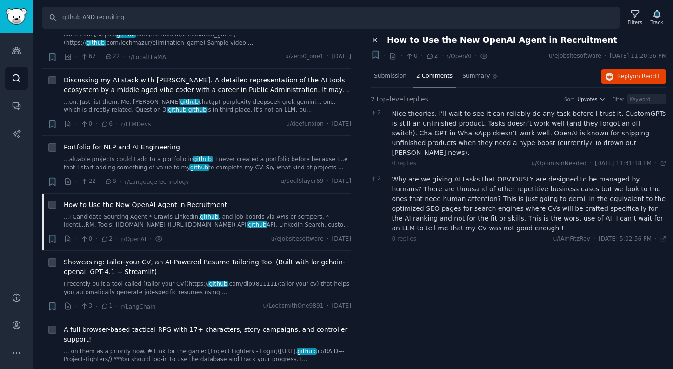
click at [375, 43] on icon at bounding box center [374, 40] width 8 height 8
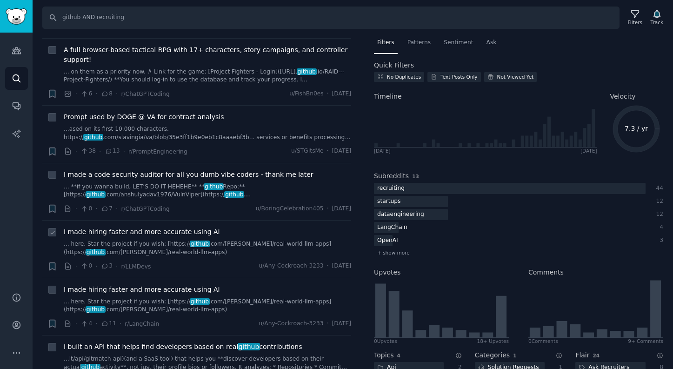
scroll to position [444, 0]
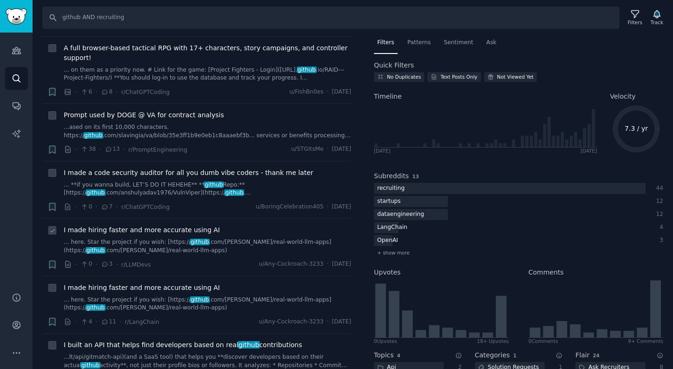
click at [171, 231] on span "I made hiring faster and more accurate using AI" at bounding box center [142, 230] width 156 height 10
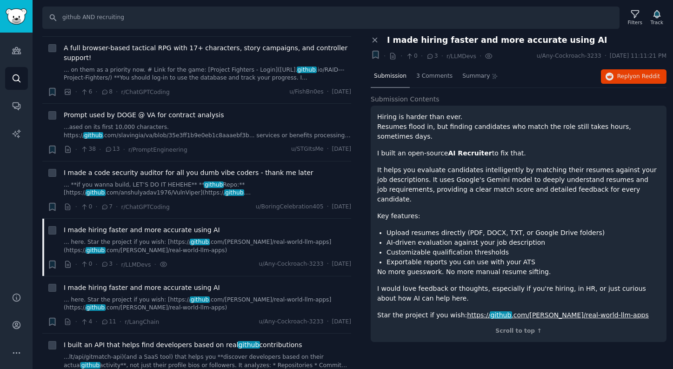
click at [548, 311] on link "https:// github .com/[PERSON_NAME]/real-world-llm-apps" at bounding box center [557, 314] width 181 height 7
